Goal: Task Accomplishment & Management: Use online tool/utility

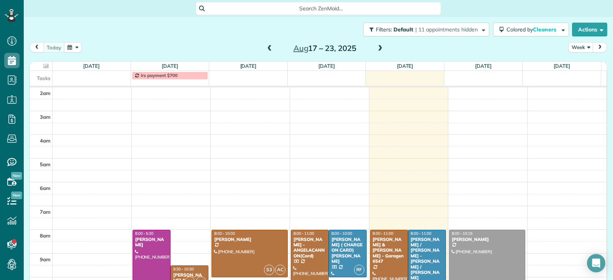
scroll to position [119, 0]
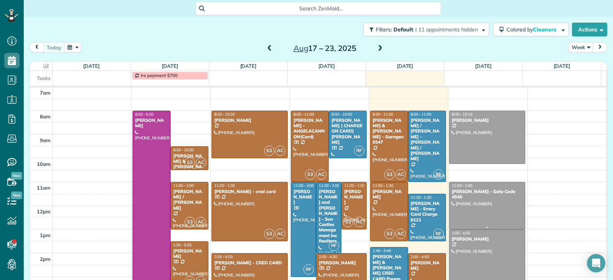
click at [474, 219] on div at bounding box center [486, 205] width 75 height 47
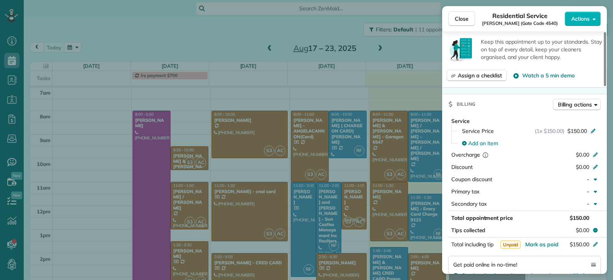
scroll to position [424, 0]
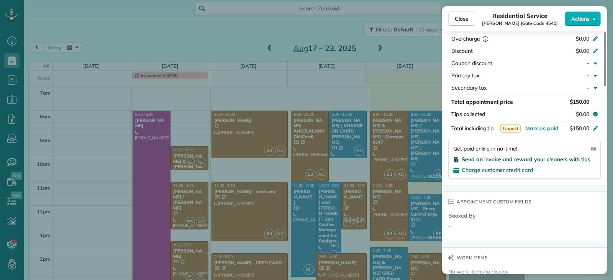
click at [498, 159] on span "Send an invoice and reward your cleaners with tips" at bounding box center [525, 159] width 129 height 7
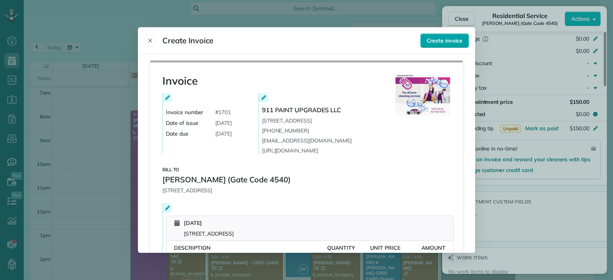
click at [439, 40] on span "Create invoice" at bounding box center [445, 41] width 36 height 8
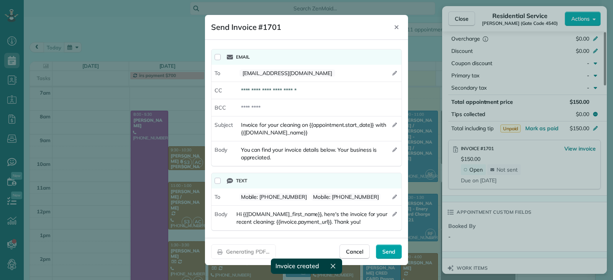
click at [388, 251] on span "Send" at bounding box center [388, 252] width 13 height 8
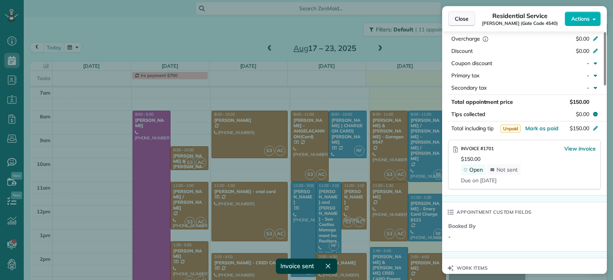
click at [457, 18] on span "Close" at bounding box center [462, 19] width 14 height 8
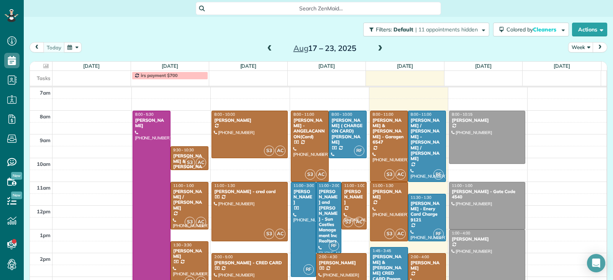
click at [265, 51] on span at bounding box center [269, 48] width 8 height 7
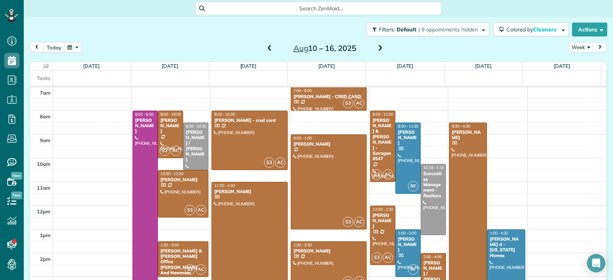
click at [267, 50] on span at bounding box center [269, 48] width 8 height 7
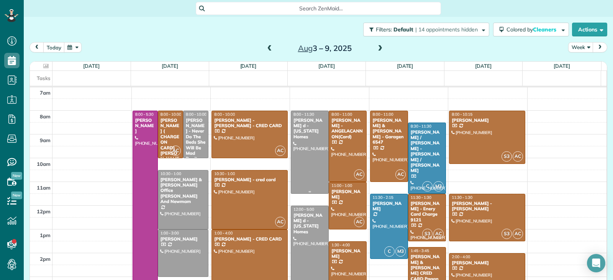
click at [296, 149] on div at bounding box center [309, 152] width 37 height 82
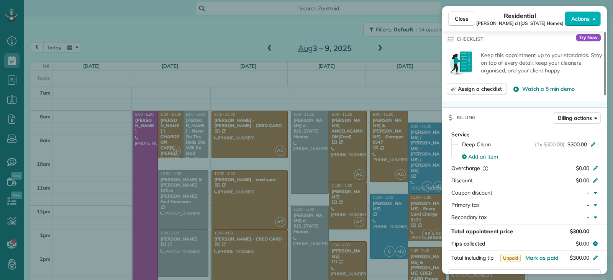
scroll to position [348, 0]
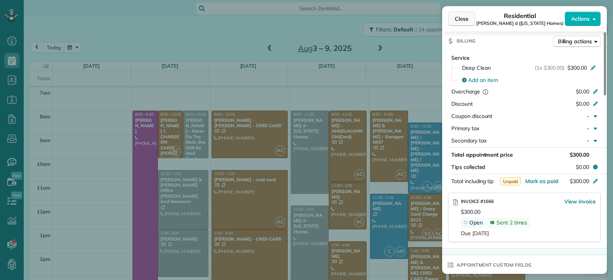
click at [460, 22] on span "Close" at bounding box center [462, 19] width 14 height 8
